Goal: Information Seeking & Learning: Learn about a topic

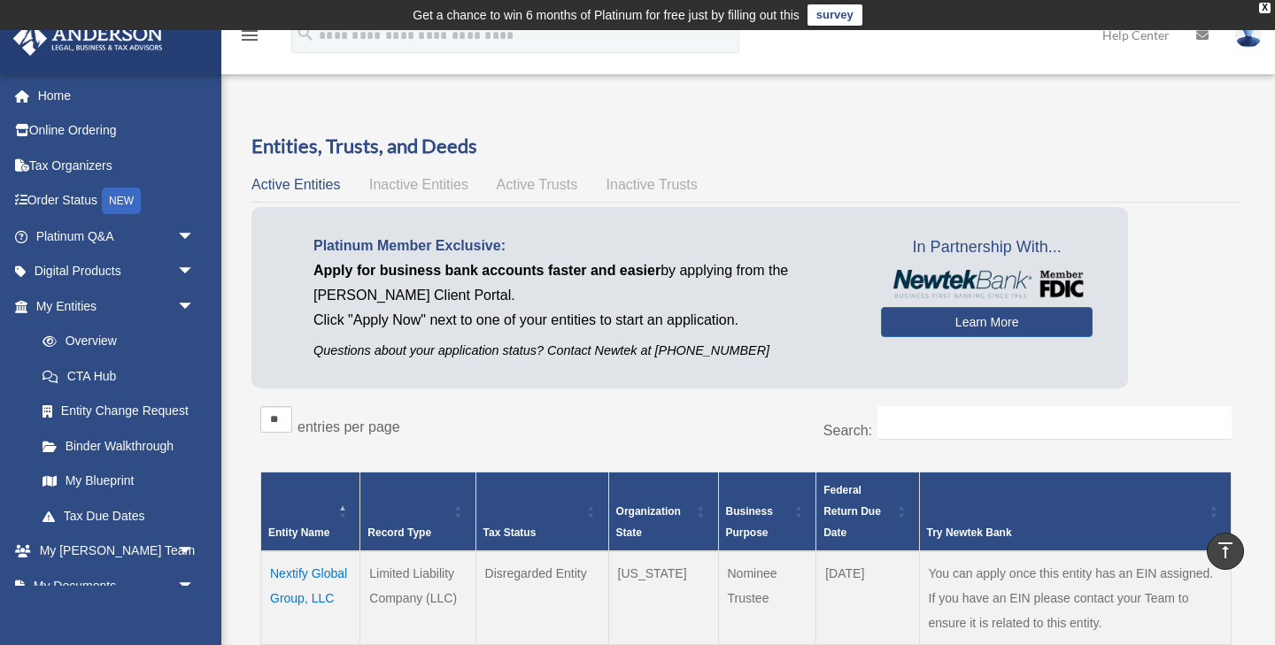
scroll to position [392, 0]
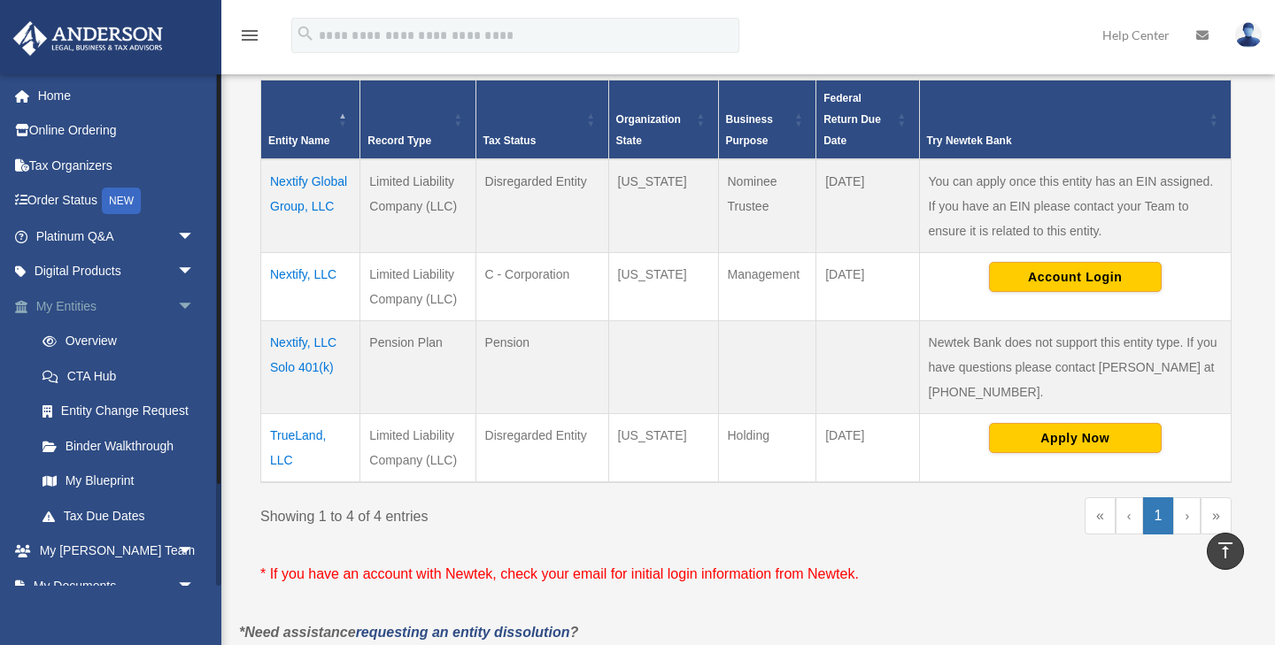
click at [78, 300] on link "My Entities arrow_drop_down" at bounding box center [116, 306] width 209 height 35
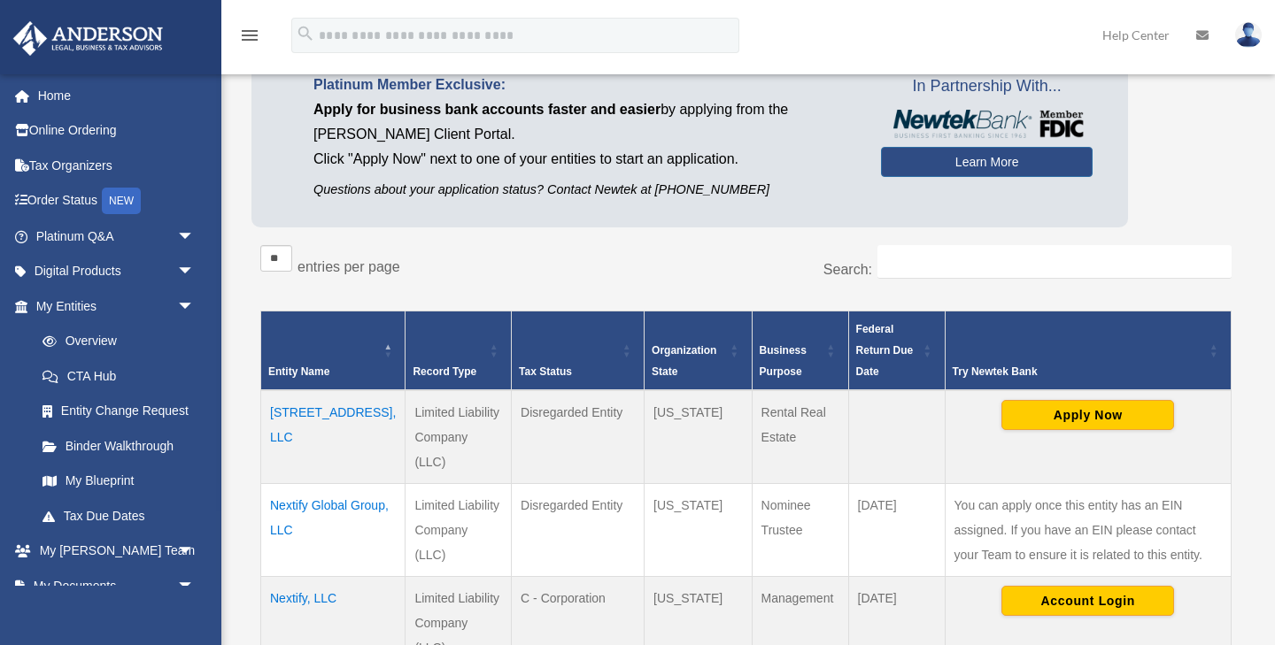
scroll to position [161, 0]
click at [291, 415] on td "3712 Ambassador Dr, LLC" at bounding box center [333, 437] width 144 height 94
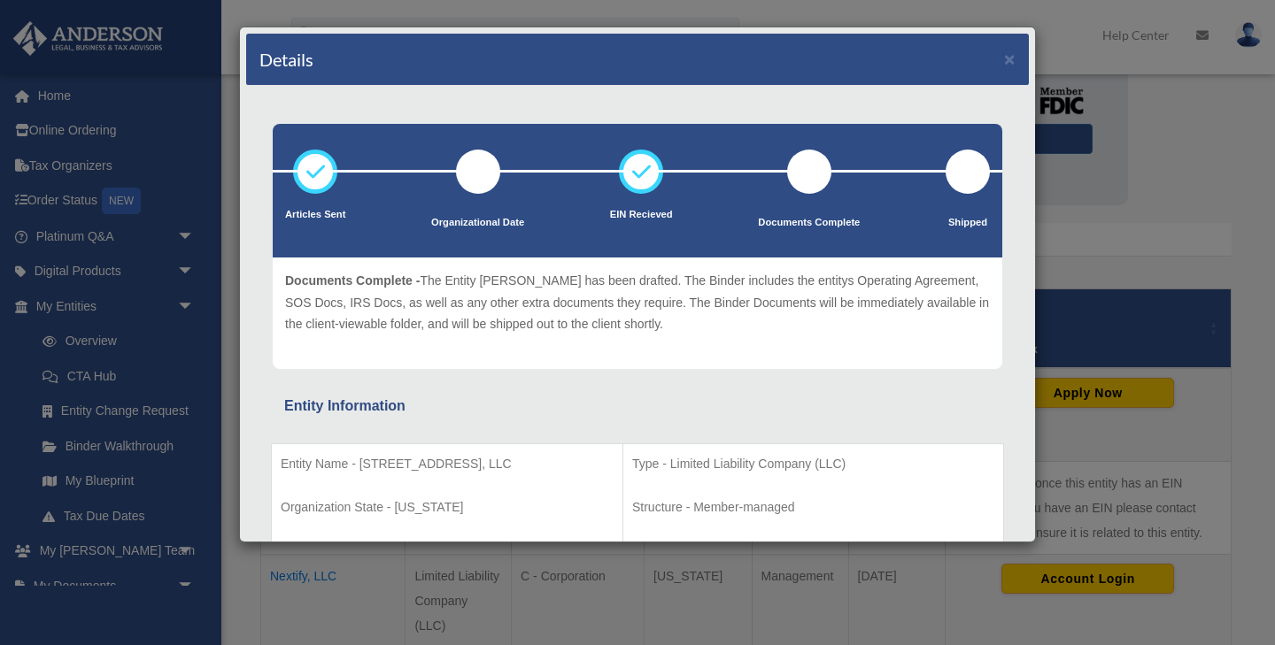
scroll to position [174, 0]
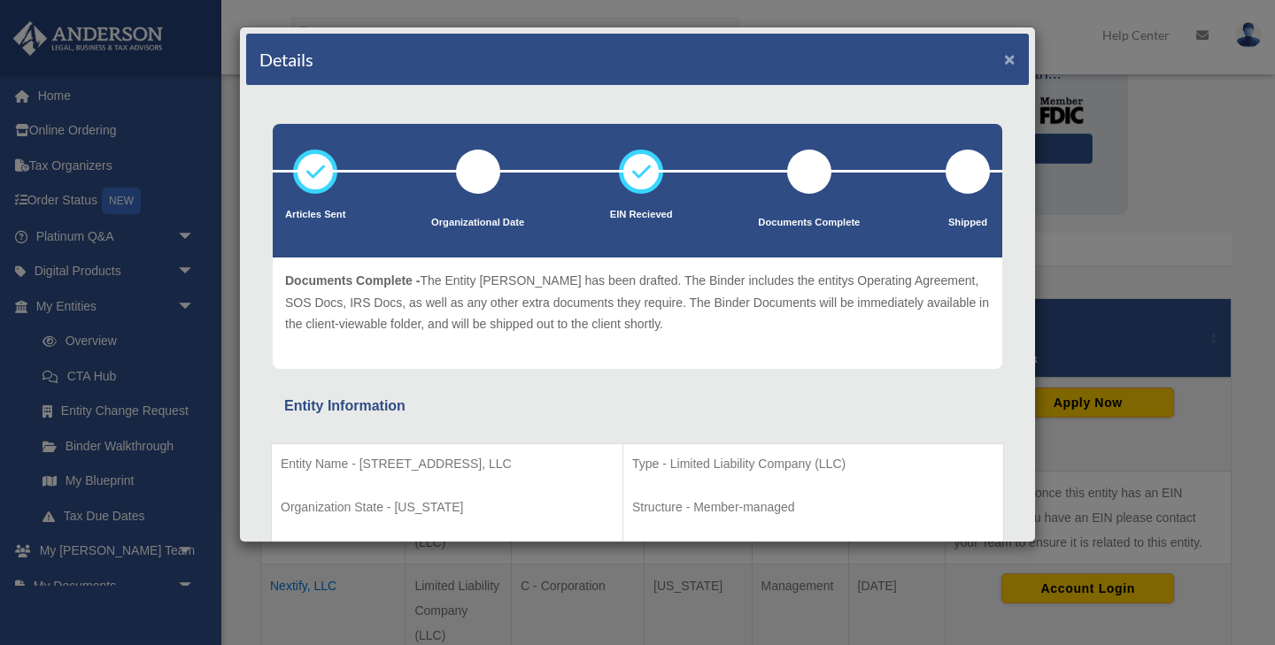
click at [1008, 65] on button "×" at bounding box center [1010, 59] width 12 height 19
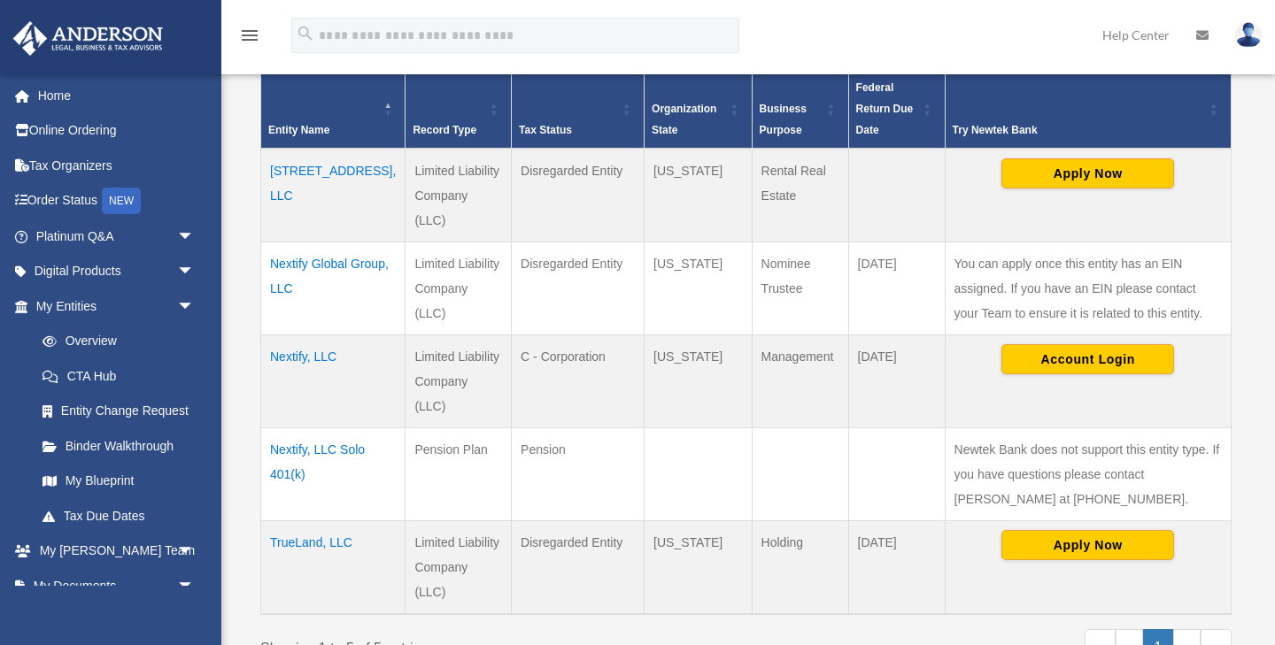
scroll to position [432, 0]
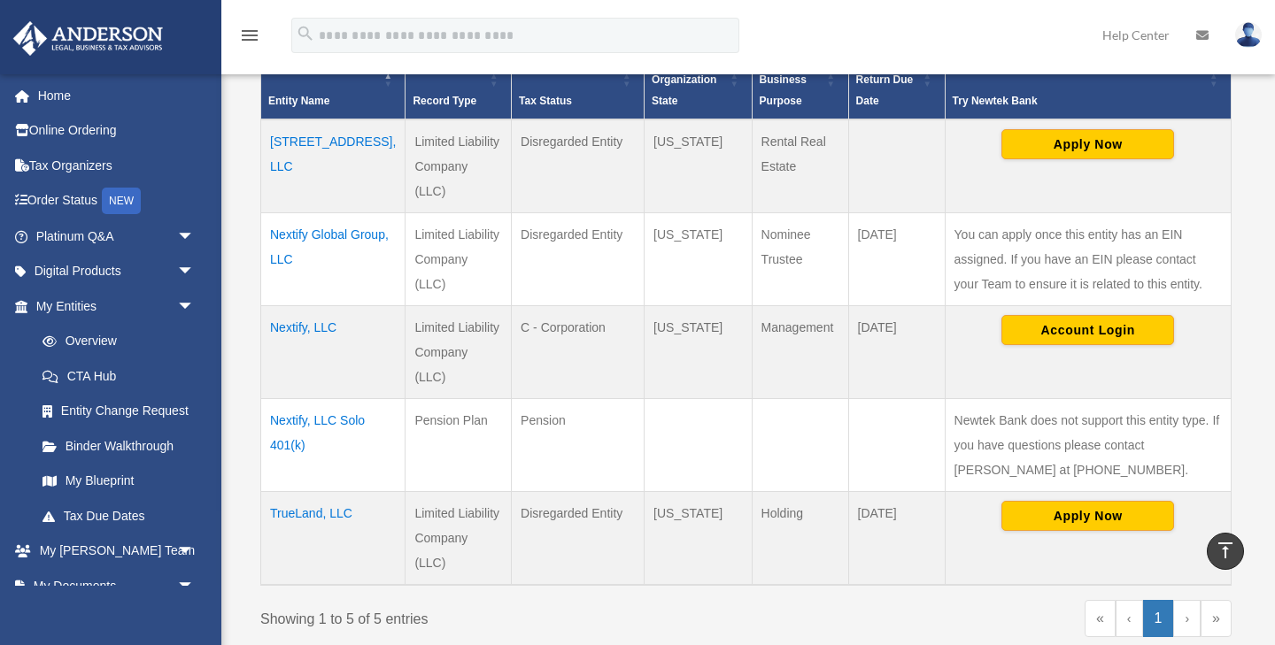
click at [317, 324] on td "Nextify, LLC" at bounding box center [333, 351] width 144 height 93
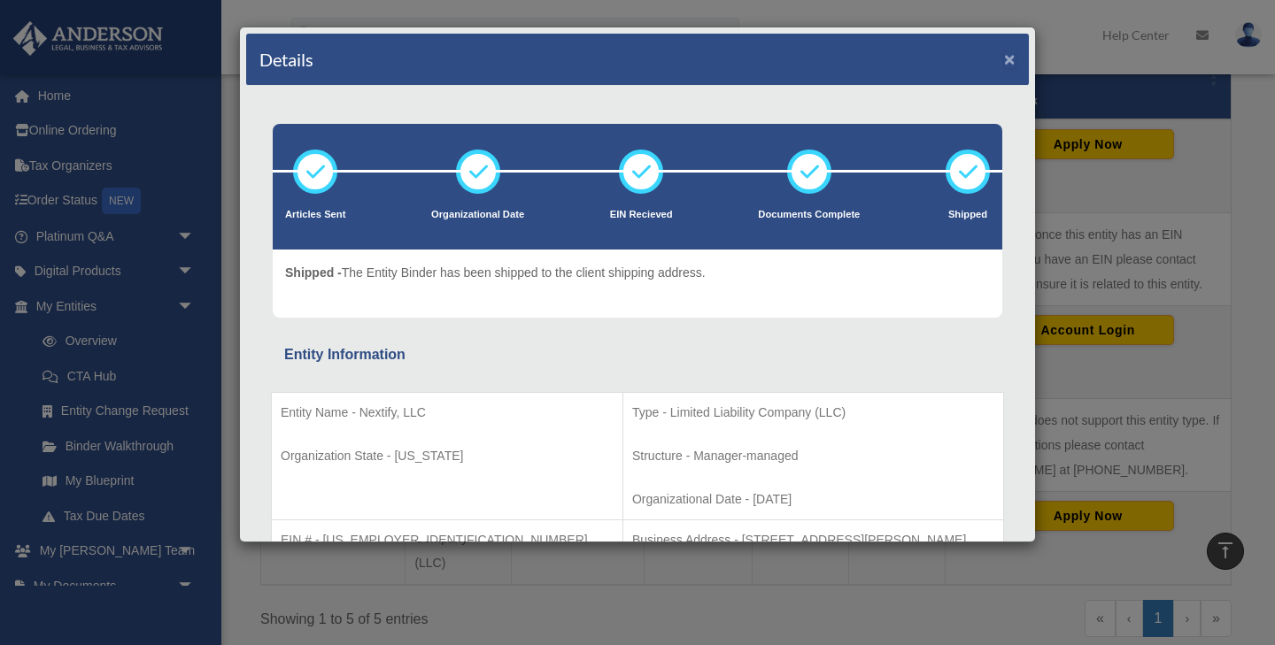
click at [1009, 55] on button "×" at bounding box center [1010, 59] width 12 height 19
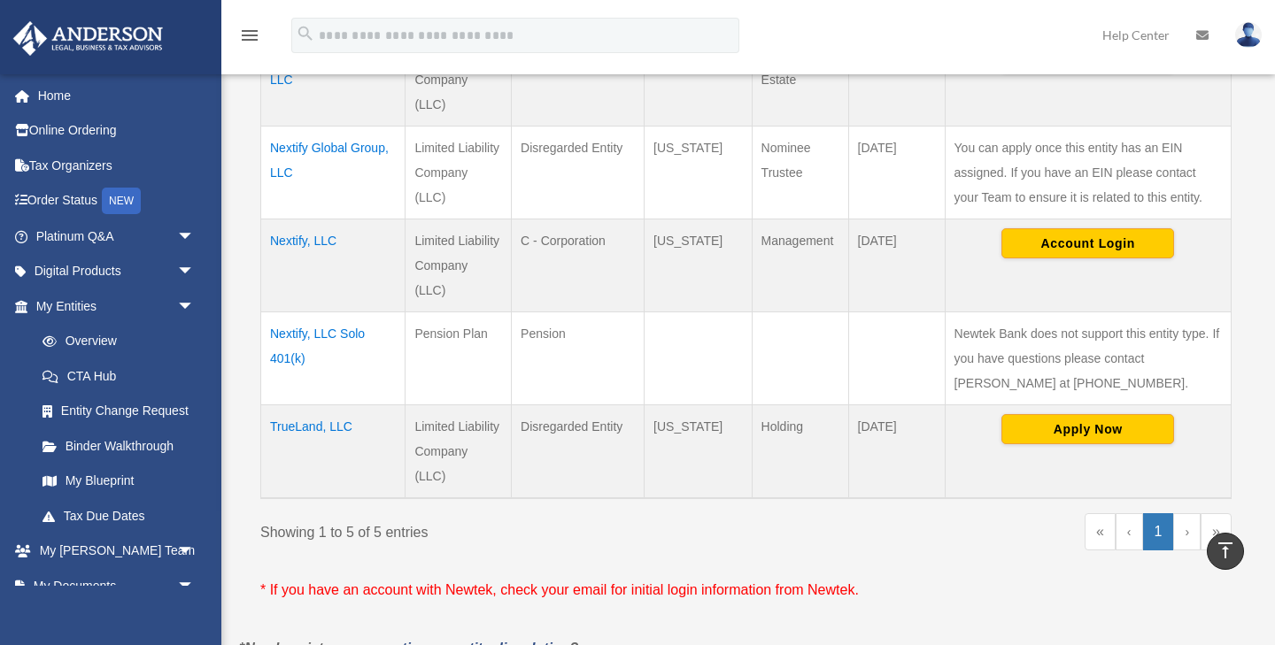
scroll to position [525, 0]
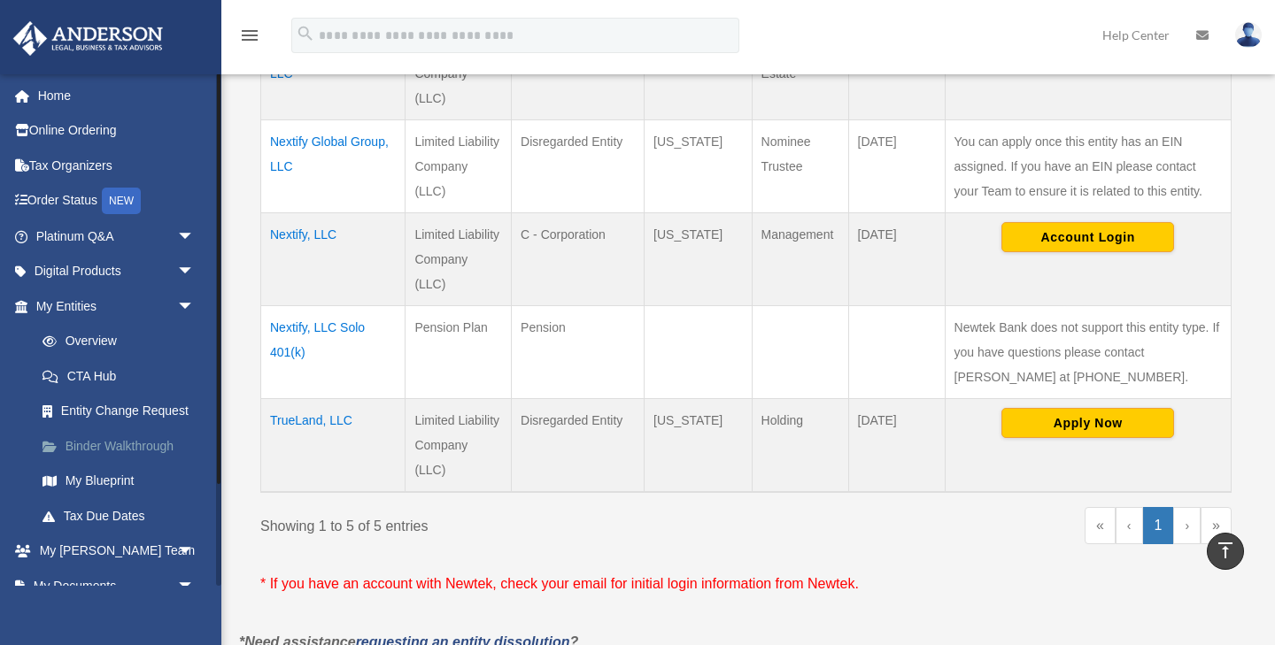
click at [115, 446] on link "Binder Walkthrough" at bounding box center [123, 445] width 197 height 35
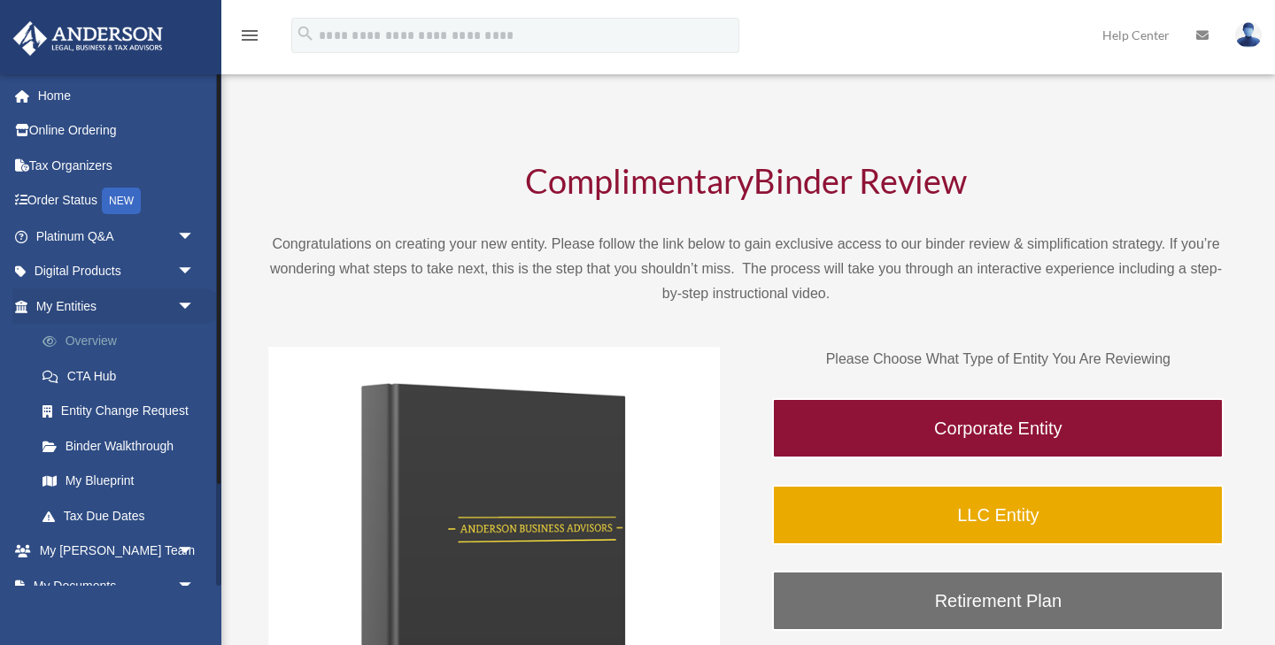
scroll to position [127, 0]
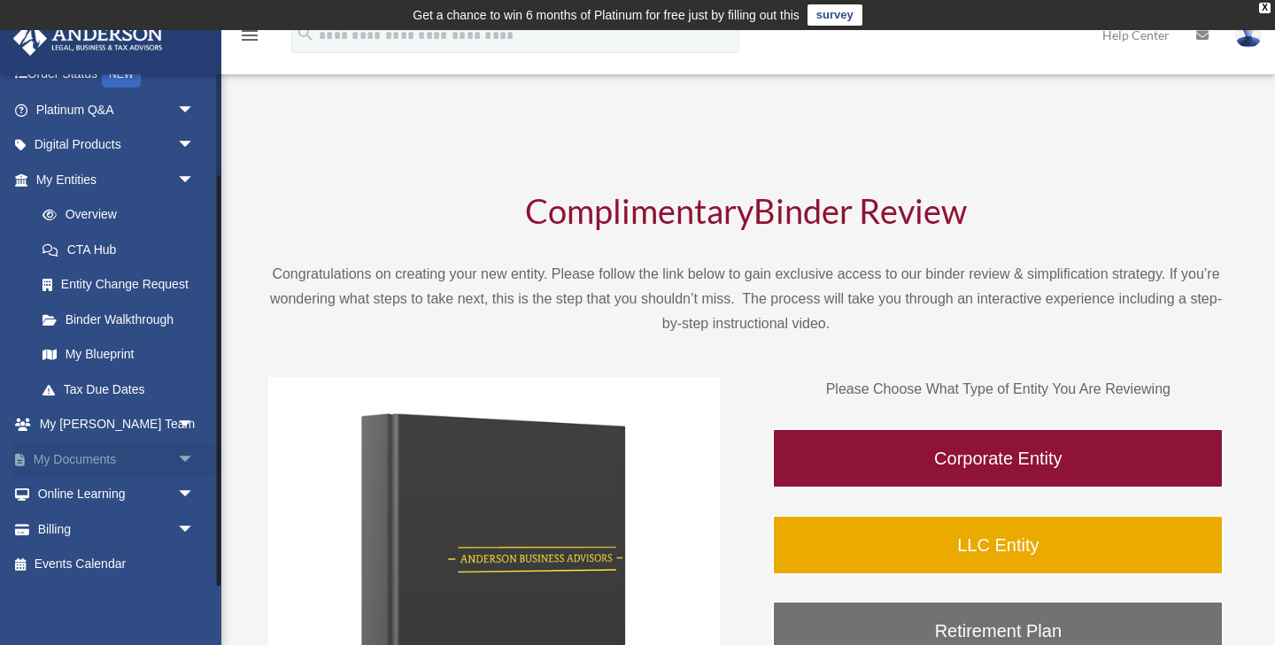
click at [185, 455] on span "arrow_drop_down" at bounding box center [194, 460] width 35 height 36
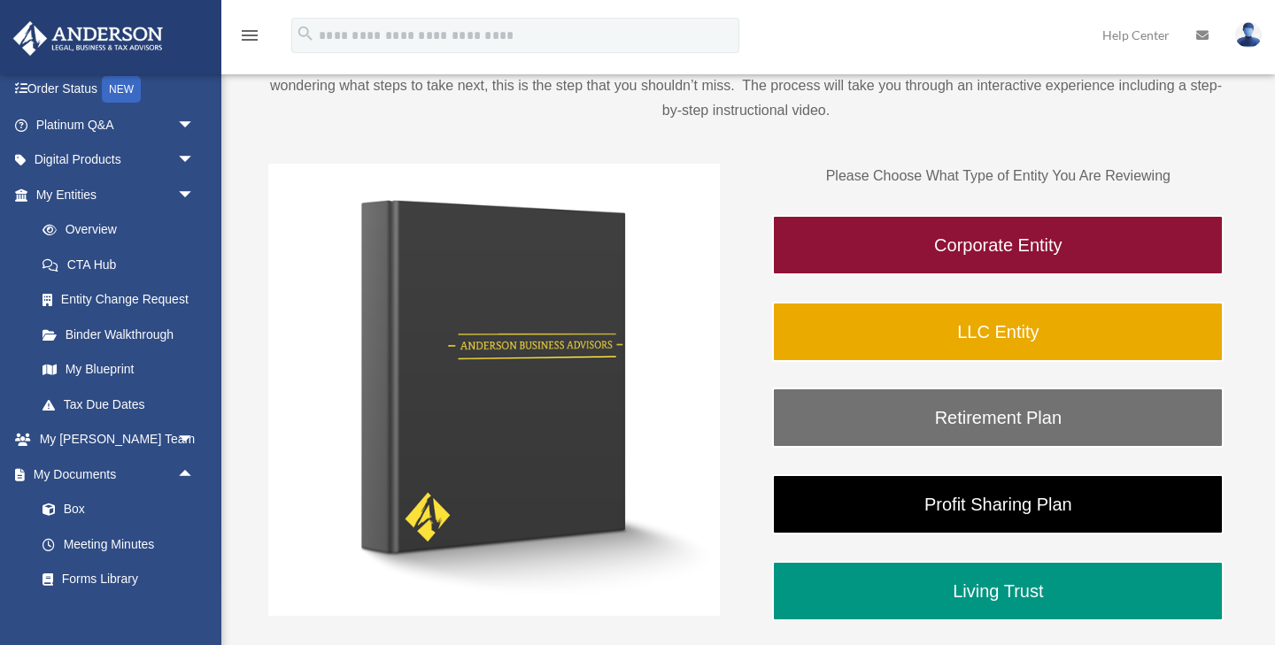
scroll to position [214, 0]
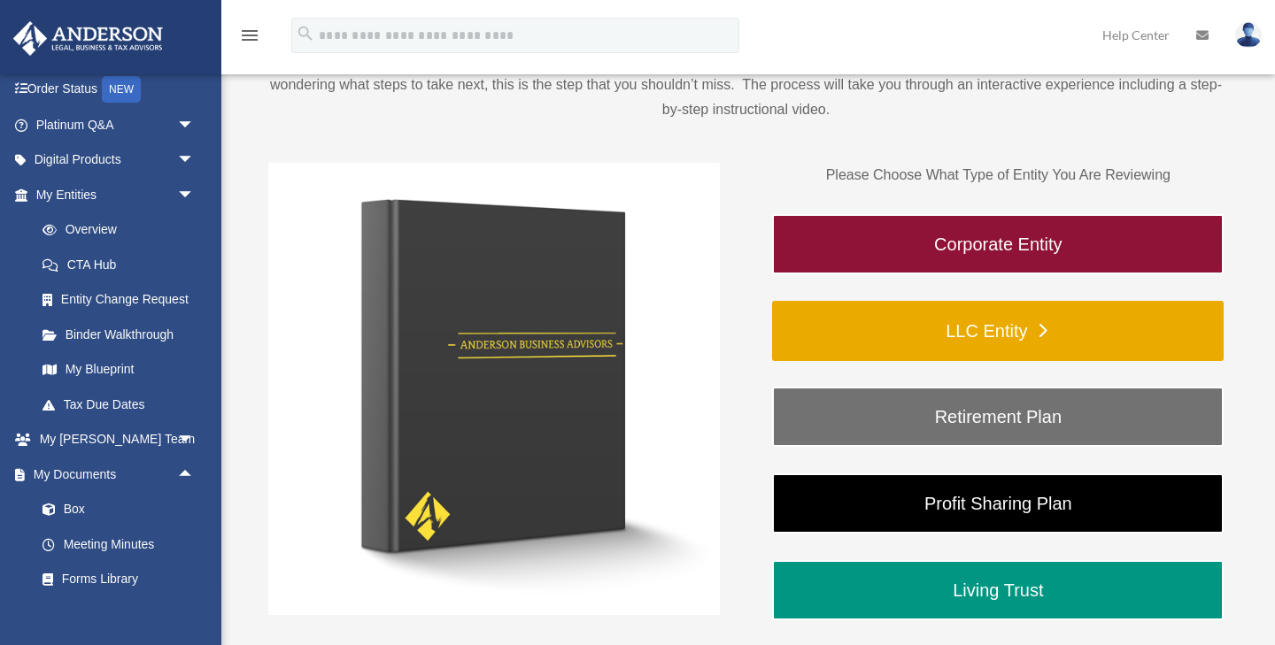
click at [1029, 343] on link "LLC Entity" at bounding box center [998, 331] width 452 height 60
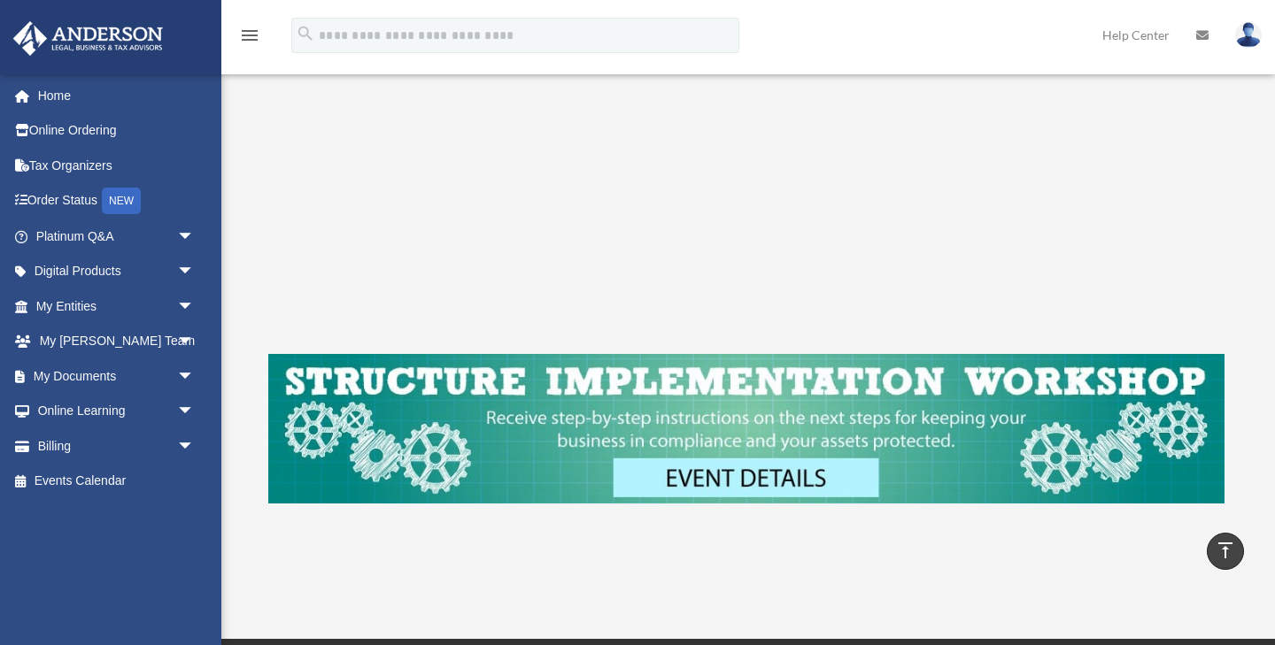
scroll to position [527, 0]
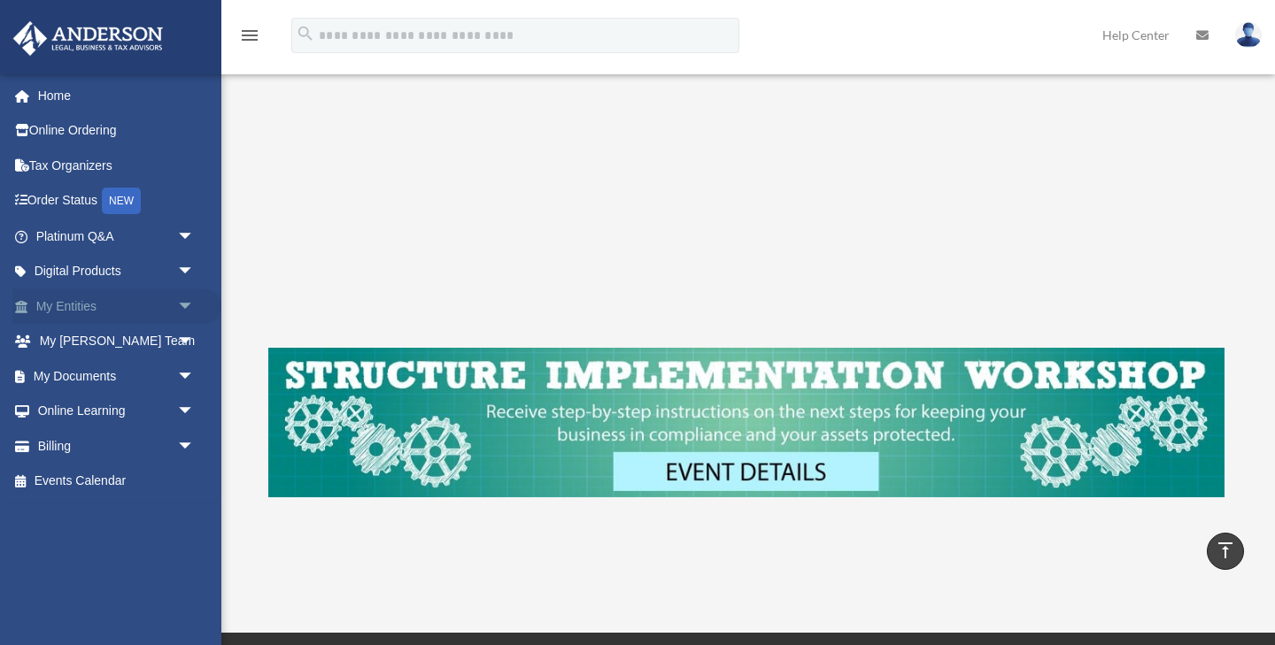
click at [58, 306] on link "My Entities arrow_drop_down" at bounding box center [116, 306] width 209 height 35
click at [181, 307] on span "arrow_drop_down" at bounding box center [194, 307] width 35 height 36
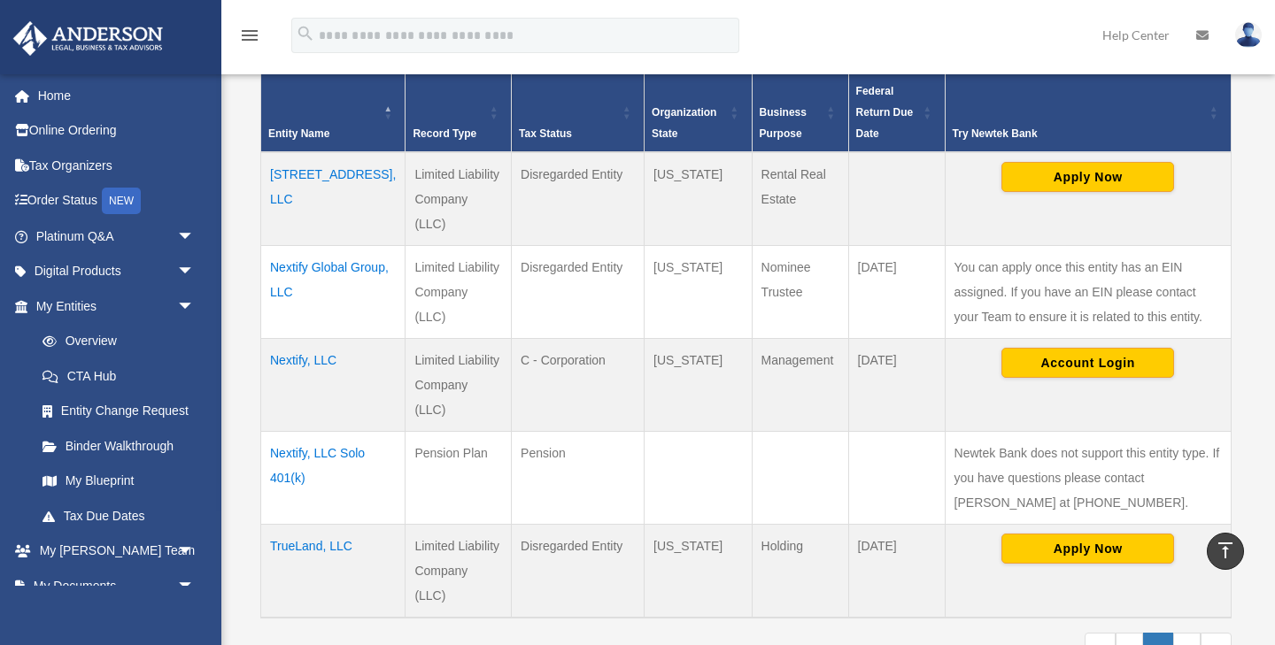
scroll to position [460, 0]
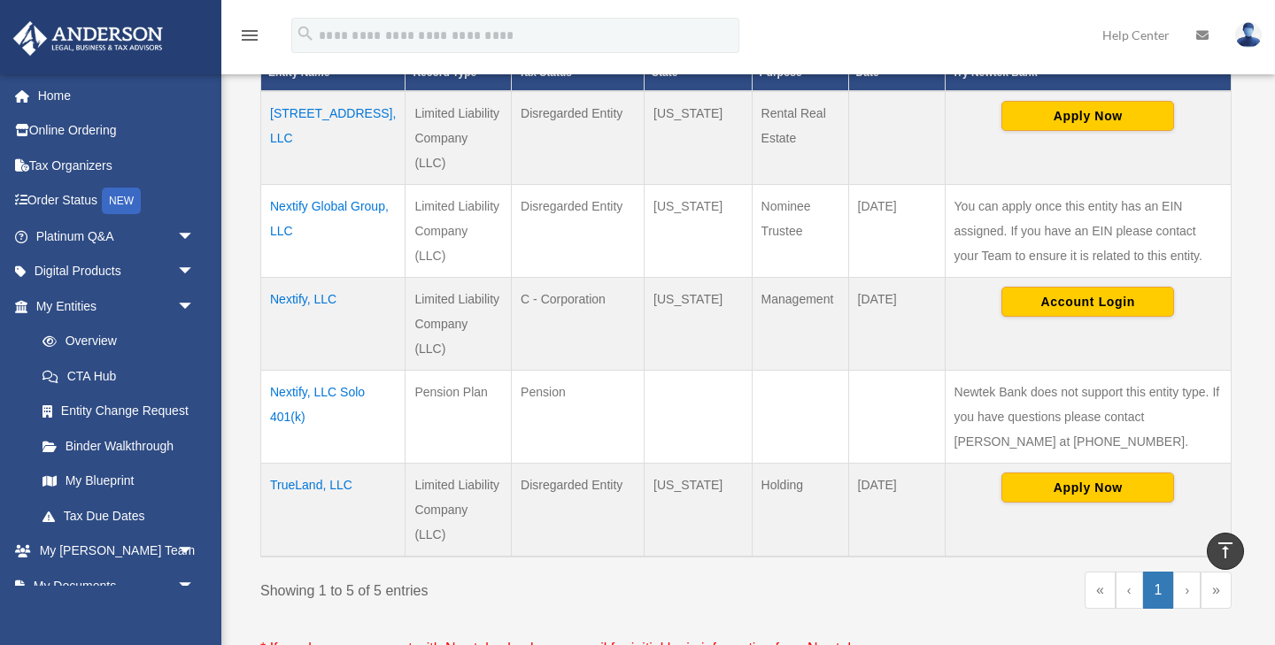
click at [311, 297] on td "Nextify, LLC" at bounding box center [333, 323] width 144 height 93
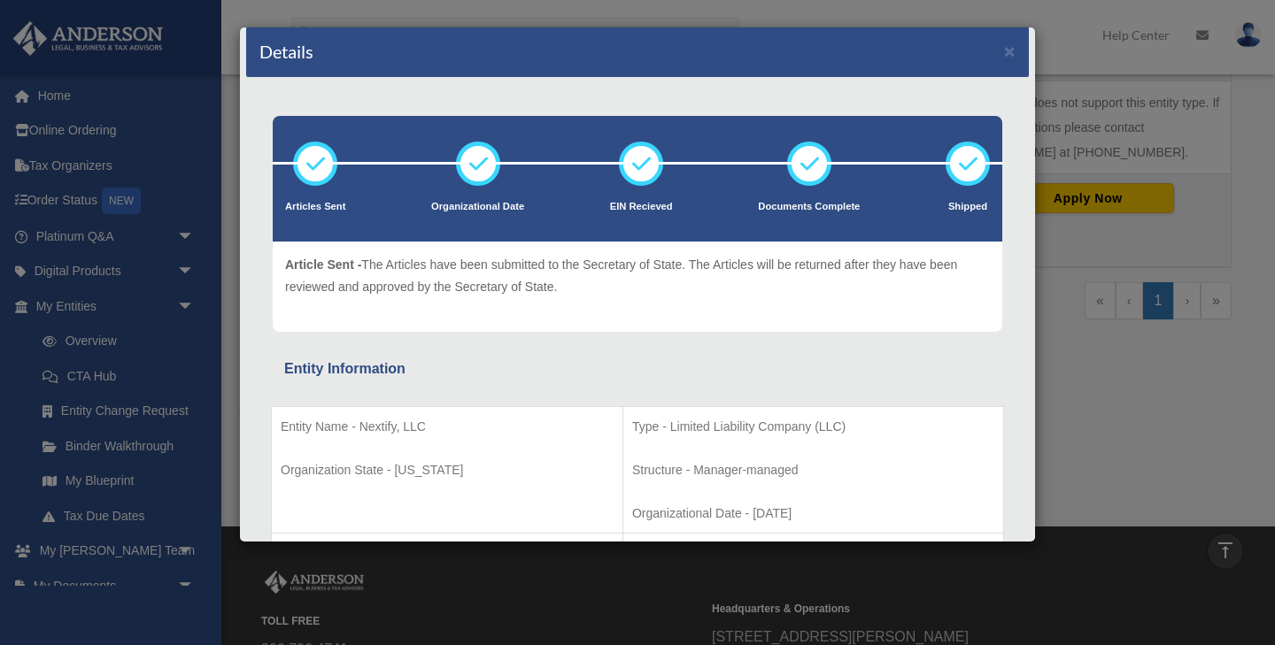
scroll to position [0, 0]
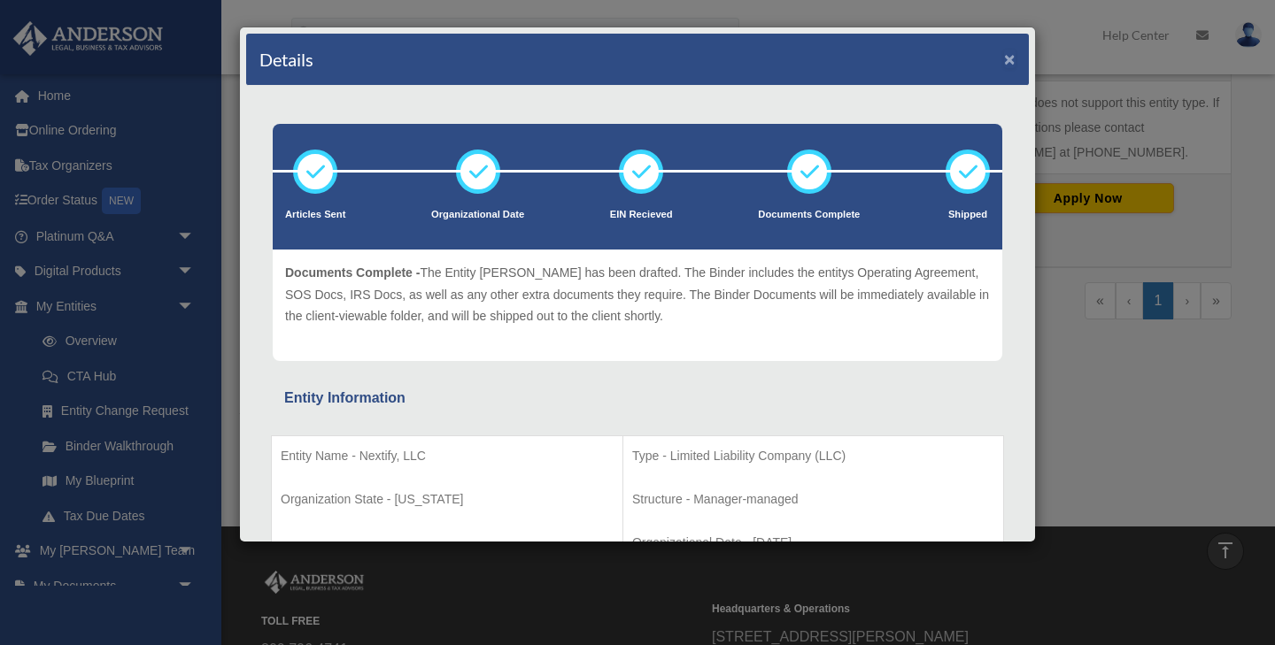
click at [1006, 64] on button "×" at bounding box center [1010, 59] width 12 height 19
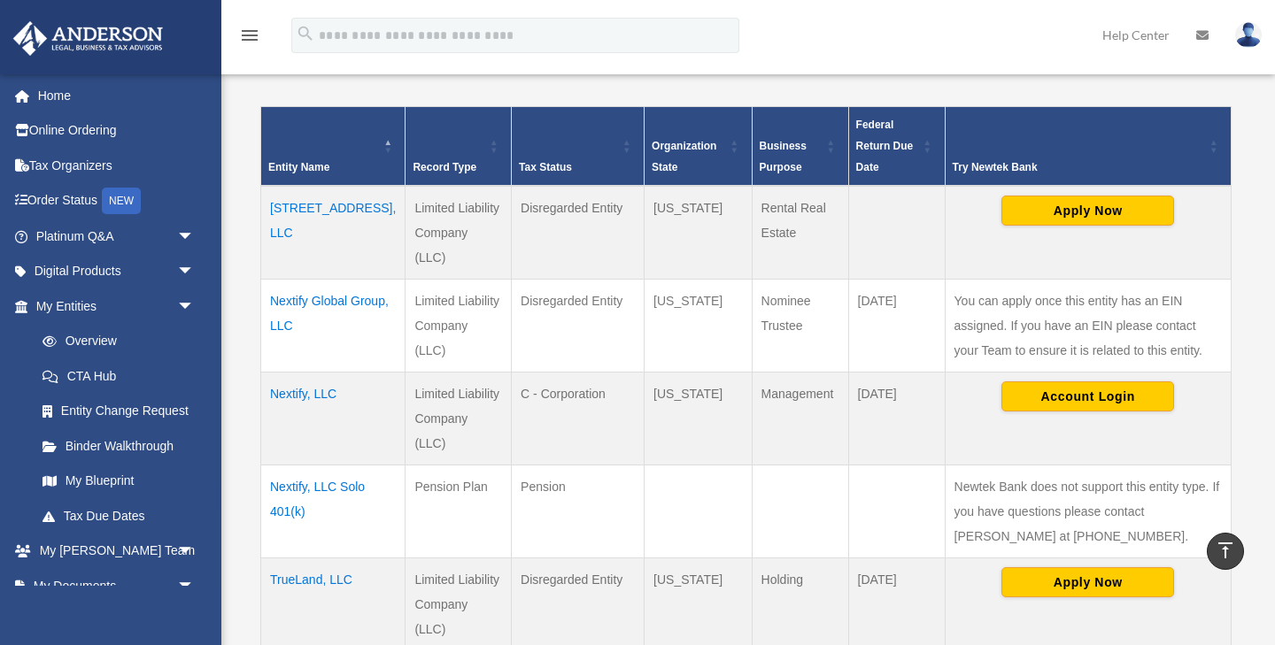
scroll to position [330, 0]
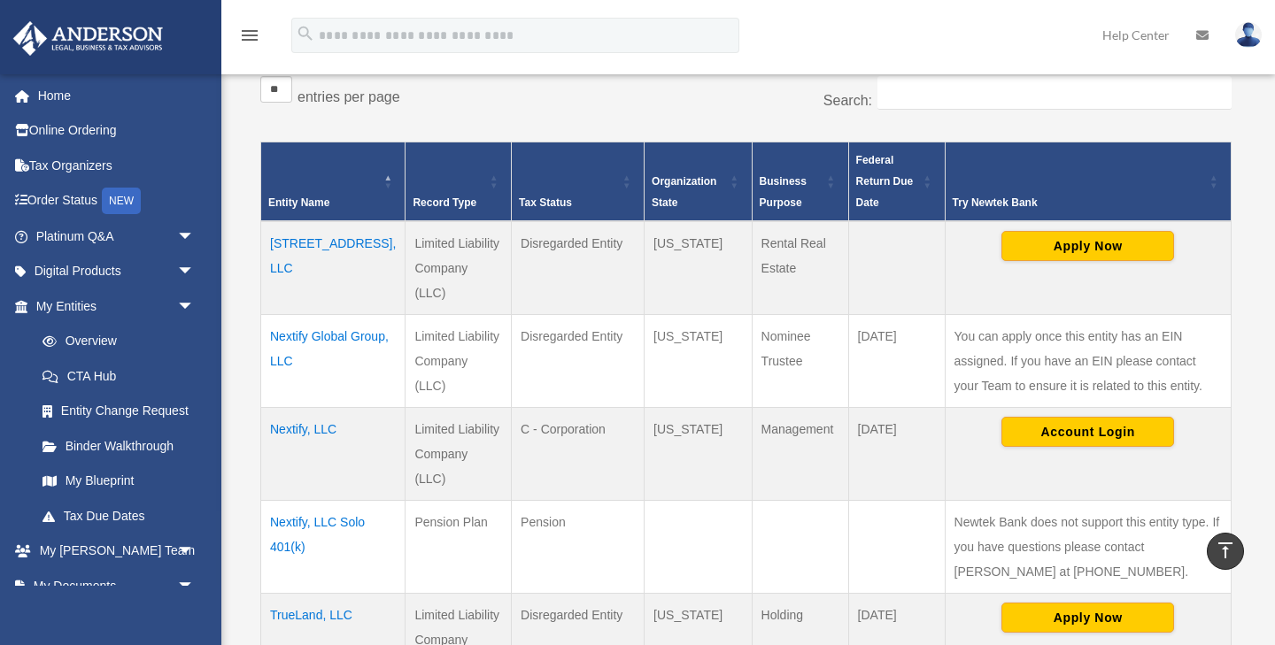
click at [296, 264] on td "3712 Ambassador Dr, LLC" at bounding box center [333, 268] width 144 height 94
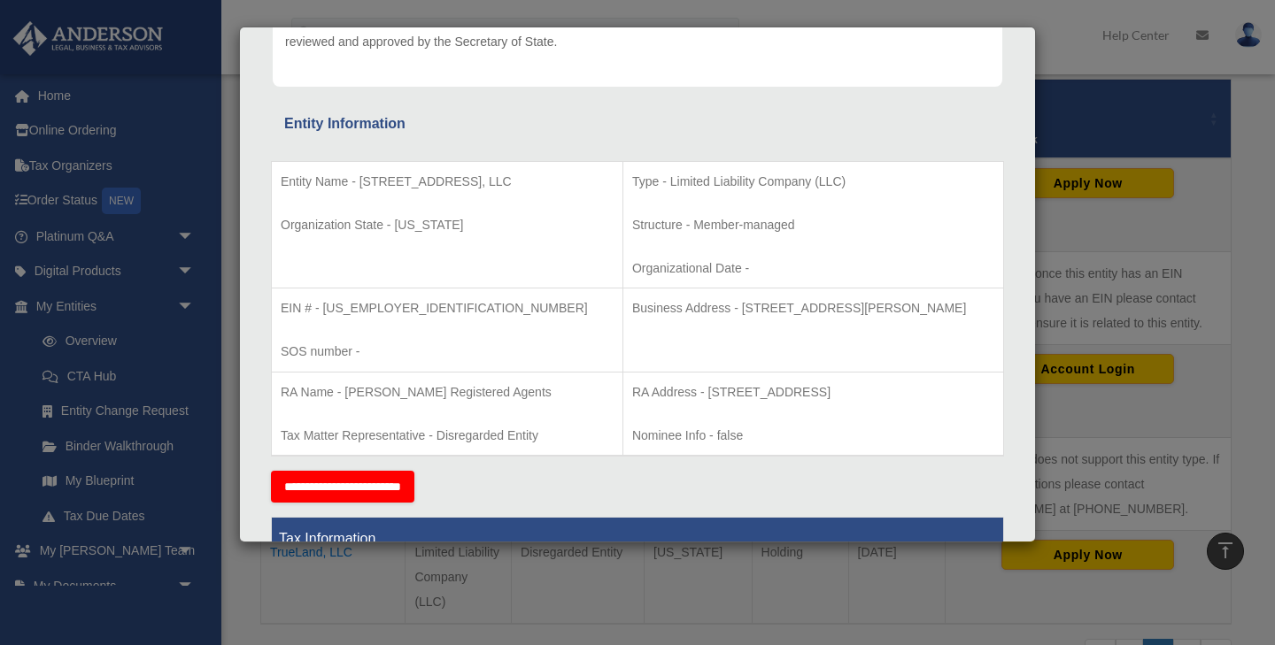
scroll to position [0, 0]
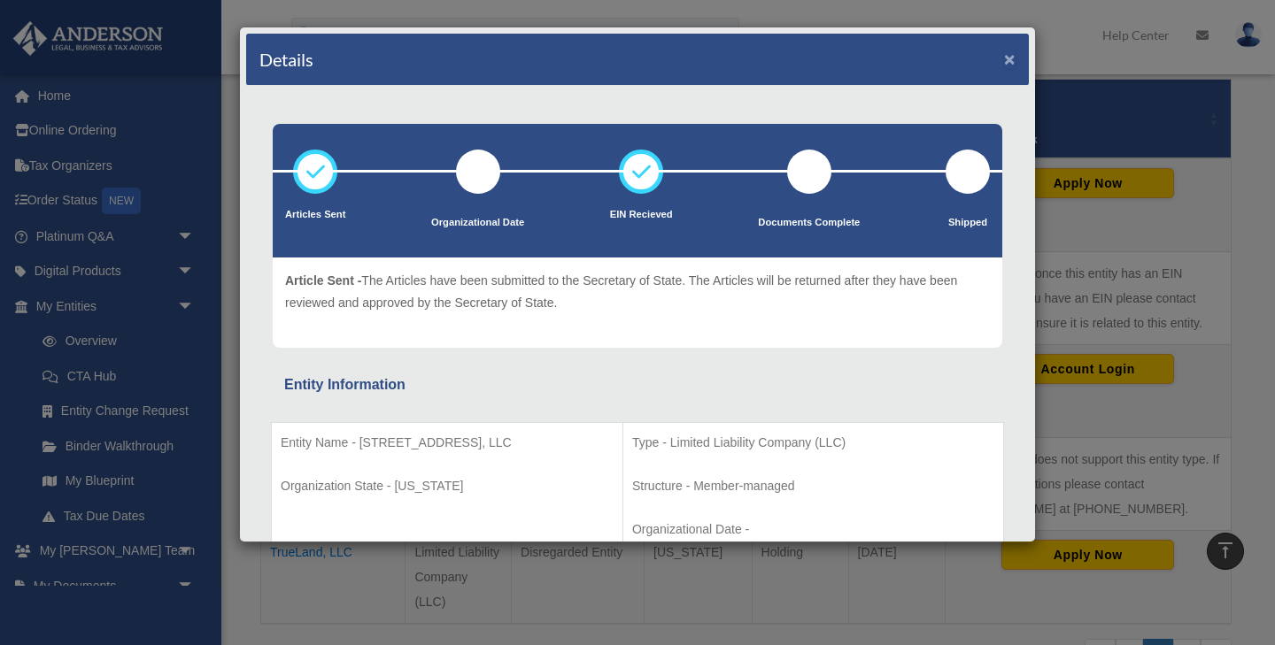
click at [1013, 58] on button "×" at bounding box center [1010, 59] width 12 height 19
